Goal: Go to known website: Go to known website

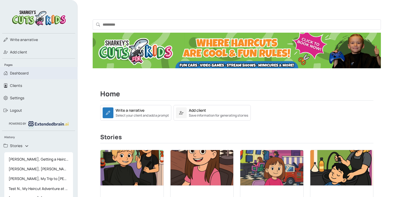
scroll to position [81, 0]
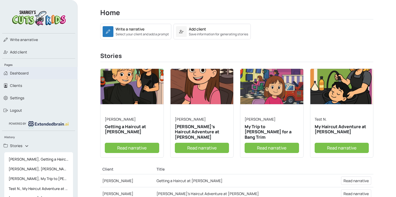
click at [13, 73] on span "Dashboard" at bounding box center [19, 72] width 19 height 5
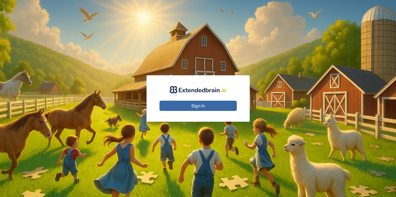
click at [214, 105] on button "Sign In" at bounding box center [198, 106] width 77 height 10
